Goal: Information Seeking & Learning: Find specific fact

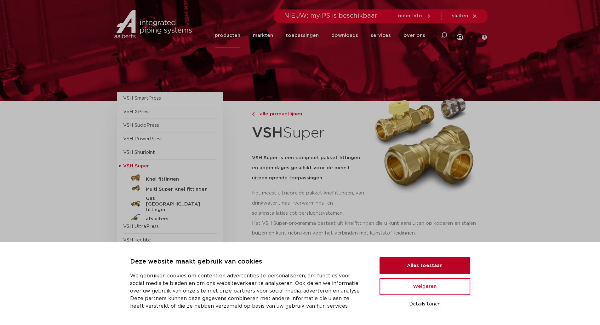
click at [455, 265] on button "Alles toestaan" at bounding box center [425, 265] width 91 height 17
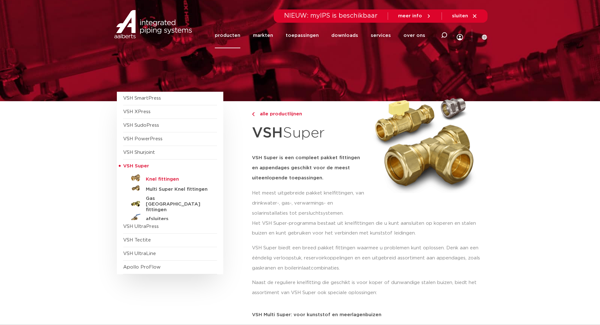
click at [170, 179] on h5 "Knel fittingen" at bounding box center [177, 180] width 62 height 6
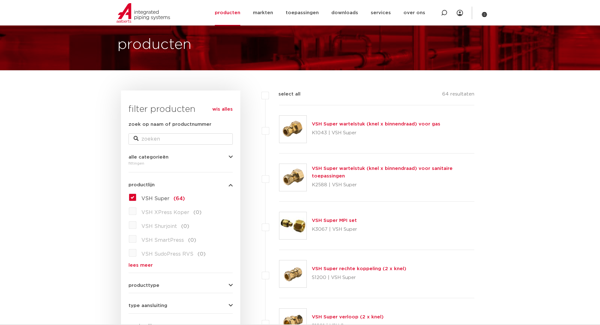
scroll to position [32, 0]
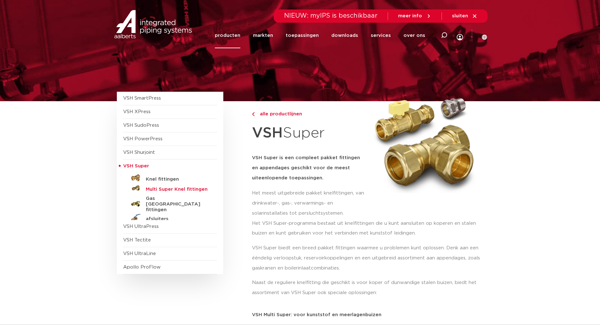
click at [157, 191] on h5 "Multi Super Knel fittingen" at bounding box center [177, 190] width 62 height 6
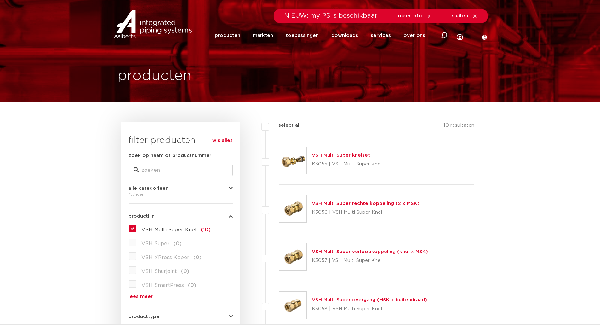
click at [136, 229] on label "VSH Multi Super Knel (10)" at bounding box center [173, 228] width 74 height 10
click at [0, 0] on input "VSH Multi Super Knel (10)" at bounding box center [0, 0] width 0 height 0
click at [136, 228] on label "VSH Multi Super Knel (10)" at bounding box center [173, 228] width 74 height 10
click at [0, 0] on input "VSH Multi Super Knel (10)" at bounding box center [0, 0] width 0 height 0
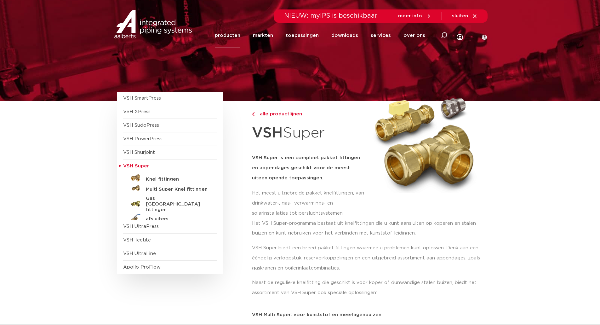
click at [239, 36] on link "producten" at bounding box center [228, 36] width 26 height 26
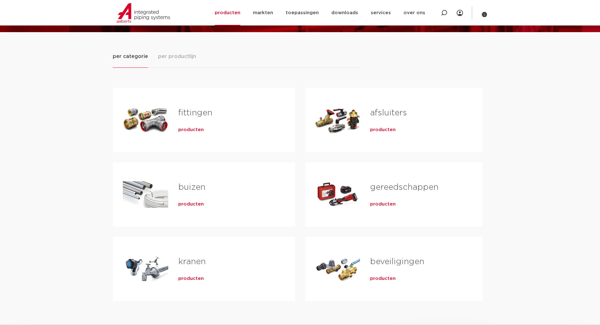
scroll to position [63, 0]
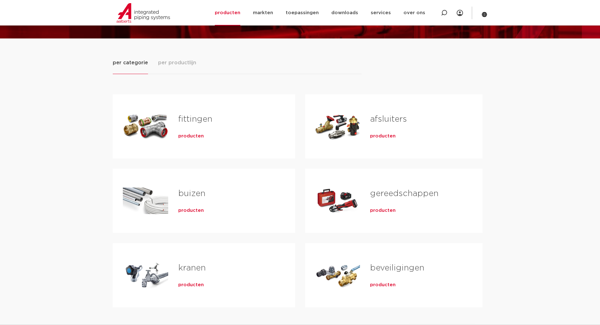
click at [188, 121] on link "fittingen" at bounding box center [195, 119] width 34 height 8
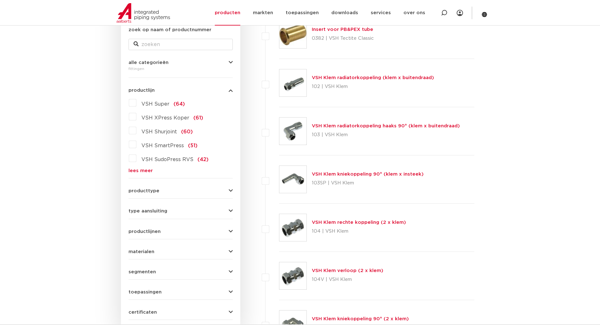
scroll to position [126, 0]
click at [223, 189] on button "producttype" at bounding box center [181, 190] width 104 height 5
click at [226, 211] on button "type aansluiting" at bounding box center [181, 210] width 104 height 5
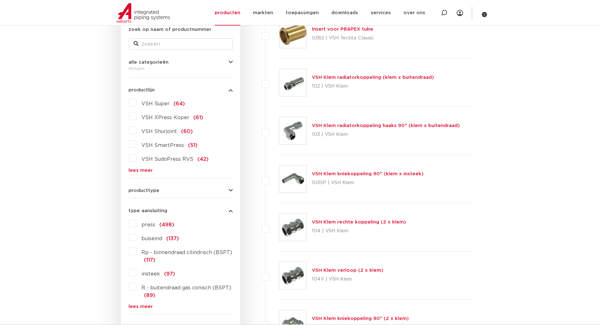
click at [226, 211] on button "type aansluiting" at bounding box center [181, 210] width 104 height 5
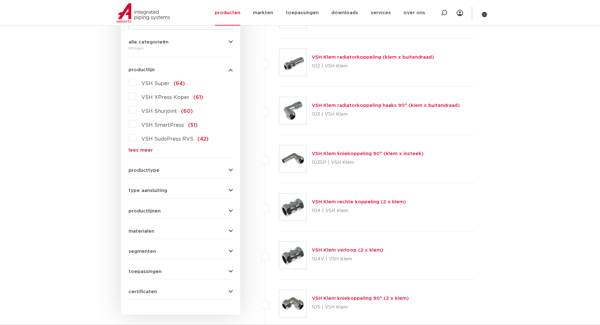
scroll to position [158, 0]
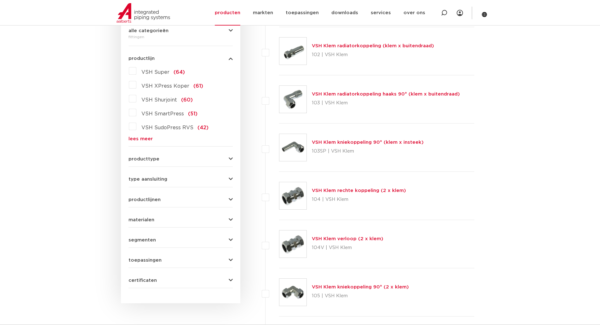
click at [227, 199] on button "productlijnen" at bounding box center [181, 199] width 104 height 5
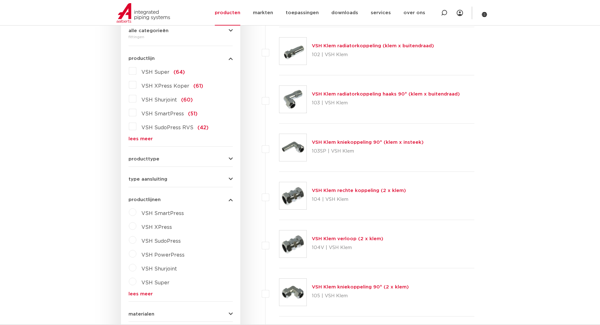
click at [227, 199] on button "productlijnen" at bounding box center [181, 199] width 104 height 5
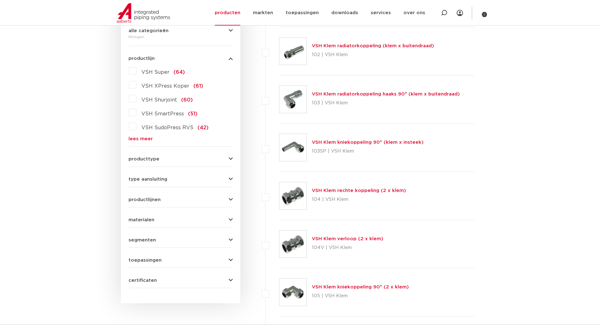
click at [230, 261] on icon "button" at bounding box center [231, 260] width 4 height 5
click at [229, 217] on icon "button" at bounding box center [231, 219] width 4 height 5
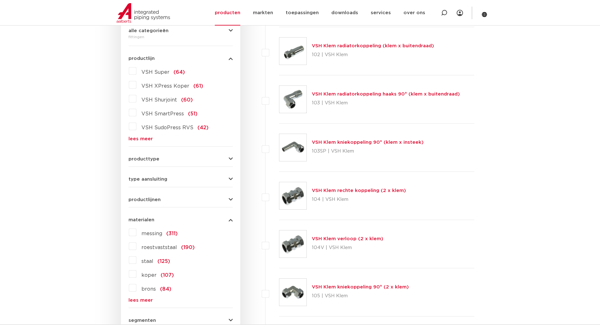
click at [229, 217] on icon "button" at bounding box center [231, 219] width 4 height 5
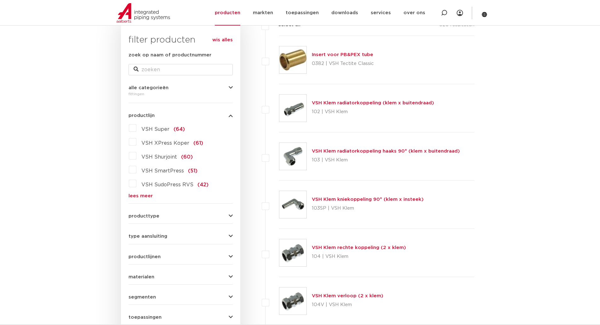
scroll to position [32, 0]
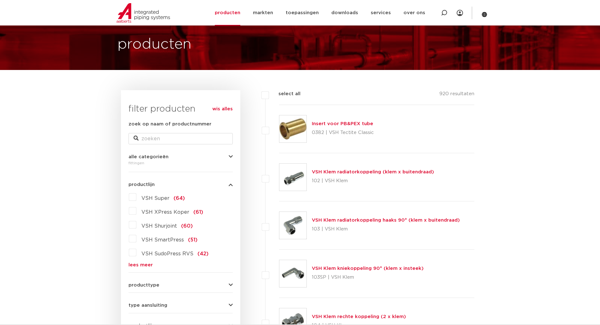
click at [230, 156] on icon "button" at bounding box center [231, 156] width 4 height 5
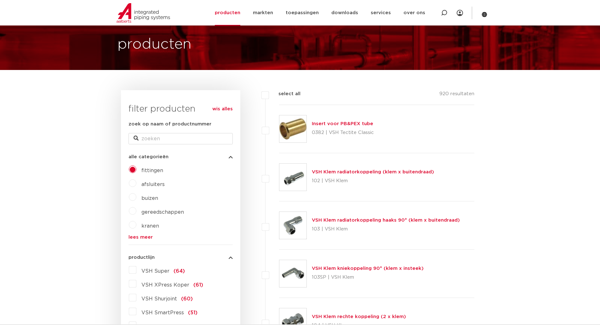
click at [231, 156] on icon "button" at bounding box center [231, 156] width 4 height 5
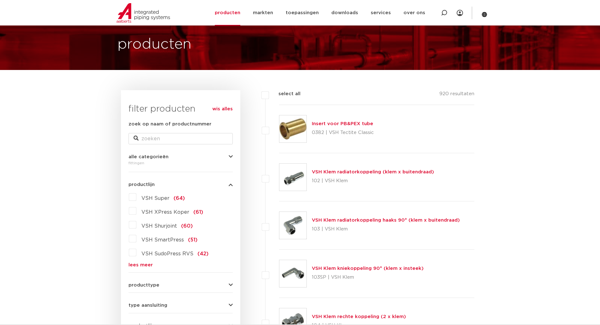
click at [159, 211] on span "VSH XPress Koper" at bounding box center [166, 212] width 48 height 5
click at [0, 0] on input "VSH XPress Koper (61)" at bounding box center [0, 0] width 0 height 0
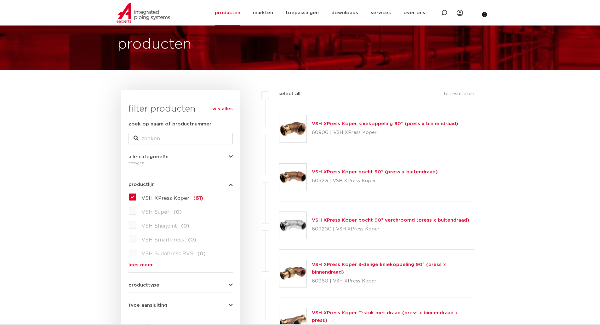
click at [136, 199] on label "VSH XPress Koper (61)" at bounding box center [169, 197] width 67 height 10
click at [0, 0] on input "VSH XPress Koper (61)" at bounding box center [0, 0] width 0 height 0
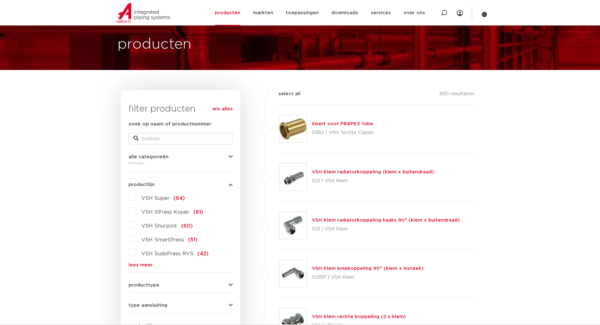
click at [136, 198] on label "VSH Super (64)" at bounding box center [160, 197] width 49 height 10
click at [0, 0] on input "VSH Super (64)" at bounding box center [0, 0] width 0 height 0
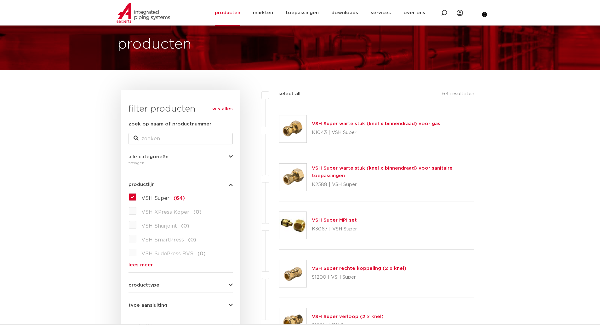
click at [136, 197] on label "VSH Super (64)" at bounding box center [160, 197] width 49 height 10
click at [0, 0] on input "VSH Super (64)" at bounding box center [0, 0] width 0 height 0
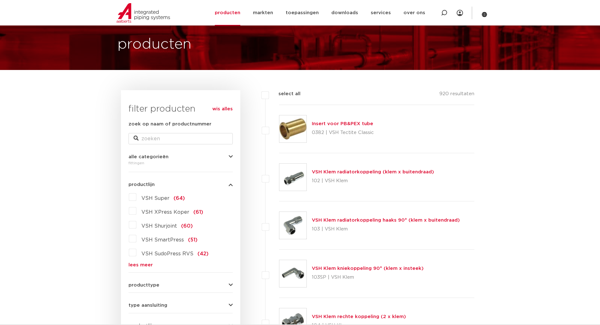
click at [136, 197] on label "VSH Super (64)" at bounding box center [160, 197] width 49 height 10
click at [0, 0] on input "VSH Super (64)" at bounding box center [0, 0] width 0 height 0
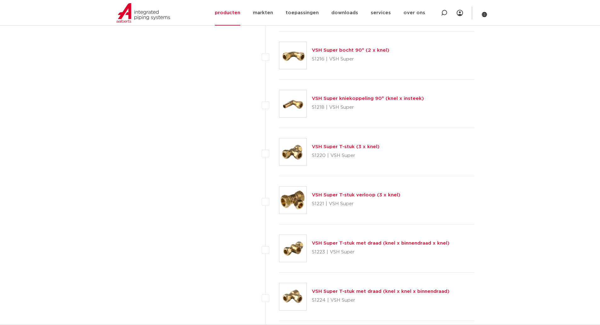
scroll to position [788, 0]
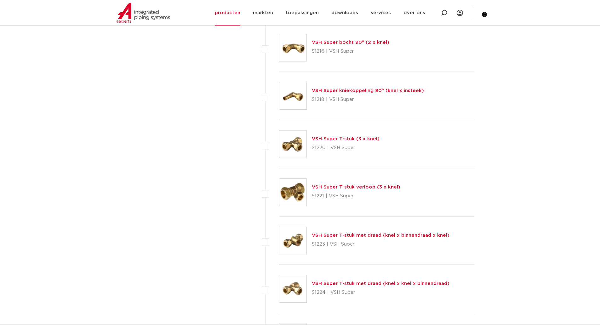
click at [355, 187] on link "VSH Super T-stuk verloop (3 x knel)" at bounding box center [356, 187] width 89 height 5
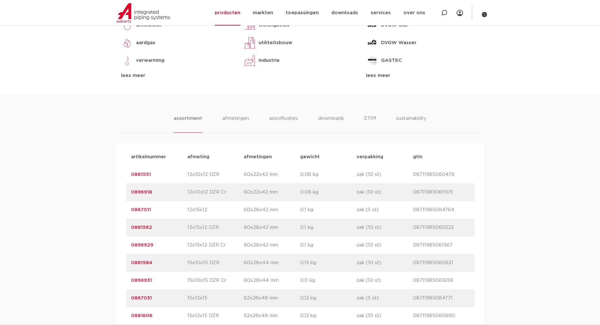
scroll to position [315, 0]
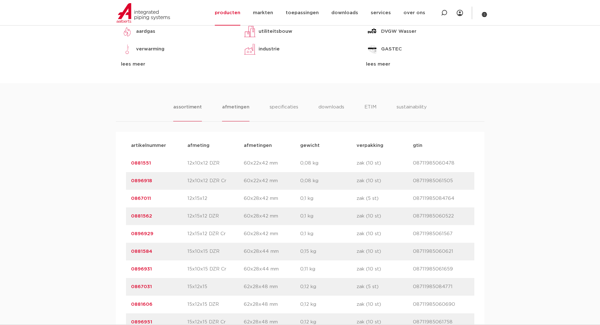
click at [241, 106] on li "afmetingen" at bounding box center [235, 112] width 27 height 18
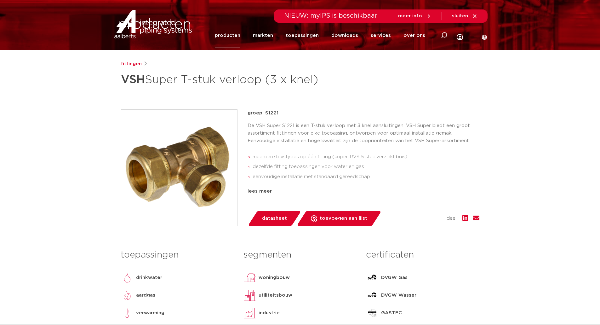
scroll to position [0, 0]
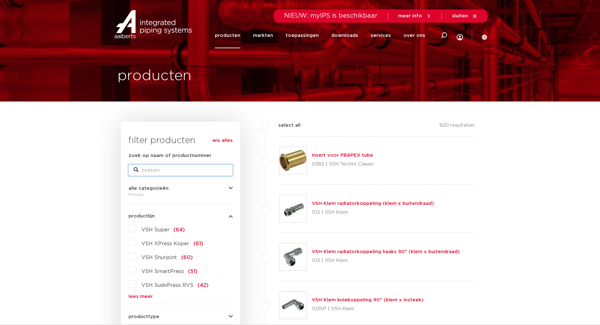
click at [160, 169] on input "zoek op naam of productnummer" at bounding box center [181, 170] width 104 height 11
click at [178, 168] on input "zoek op naam of productnummer" at bounding box center [181, 170] width 104 height 11
type input "0867394"
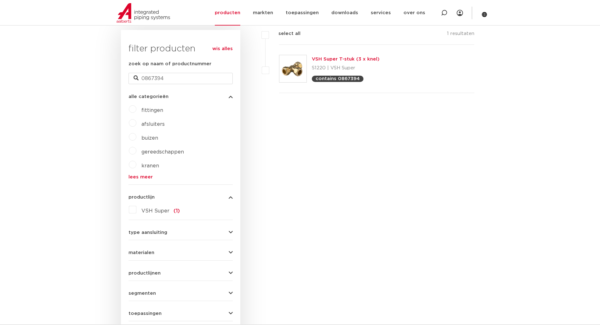
scroll to position [158, 0]
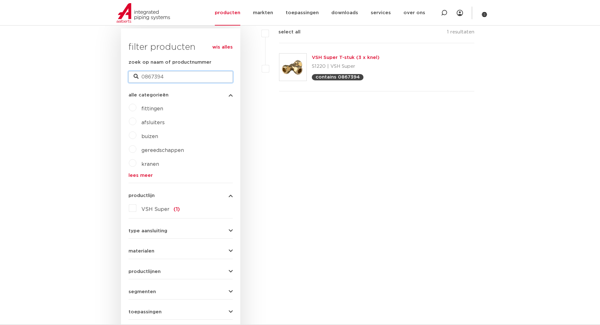
drag, startPoint x: 176, startPoint y: 77, endPoint x: 87, endPoint y: 81, distance: 89.6
click at [88, 81] on body "Zoeken NIEUW: myIPS is beschikbaar meer info sluiten producten markten toepassi…" at bounding box center [300, 282] width 600 height 880
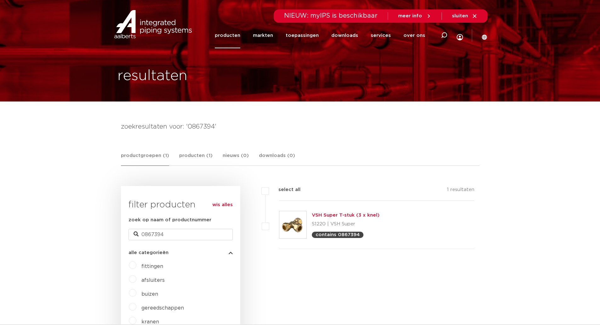
click at [150, 155] on link "productgroepen (1)" at bounding box center [145, 159] width 48 height 14
click at [236, 35] on link "producten" at bounding box center [228, 36] width 26 height 26
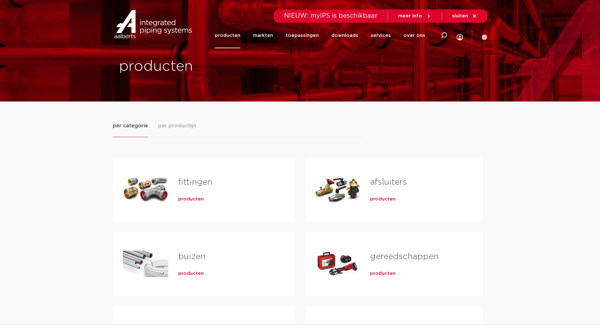
click at [207, 189] on h2 "fittingen" at bounding box center [226, 184] width 97 height 14
click at [200, 183] on link "fittingen" at bounding box center [195, 182] width 34 height 8
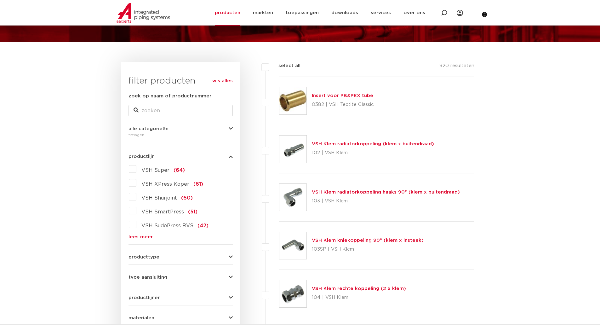
scroll to position [63, 0]
